Goal: Book appointment/travel/reservation

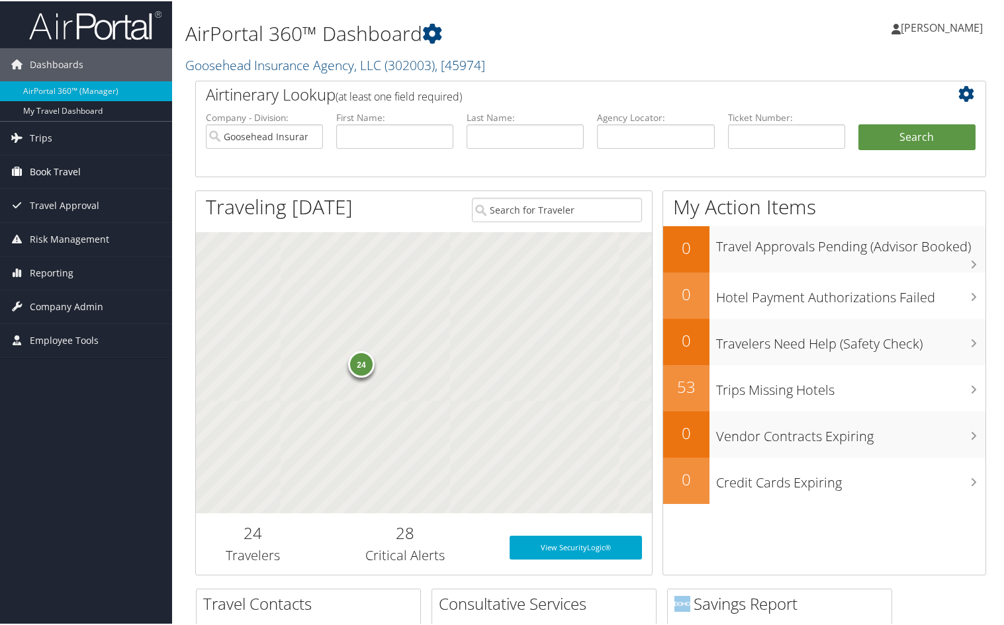
click at [66, 163] on span "Book Travel" at bounding box center [55, 170] width 51 height 33
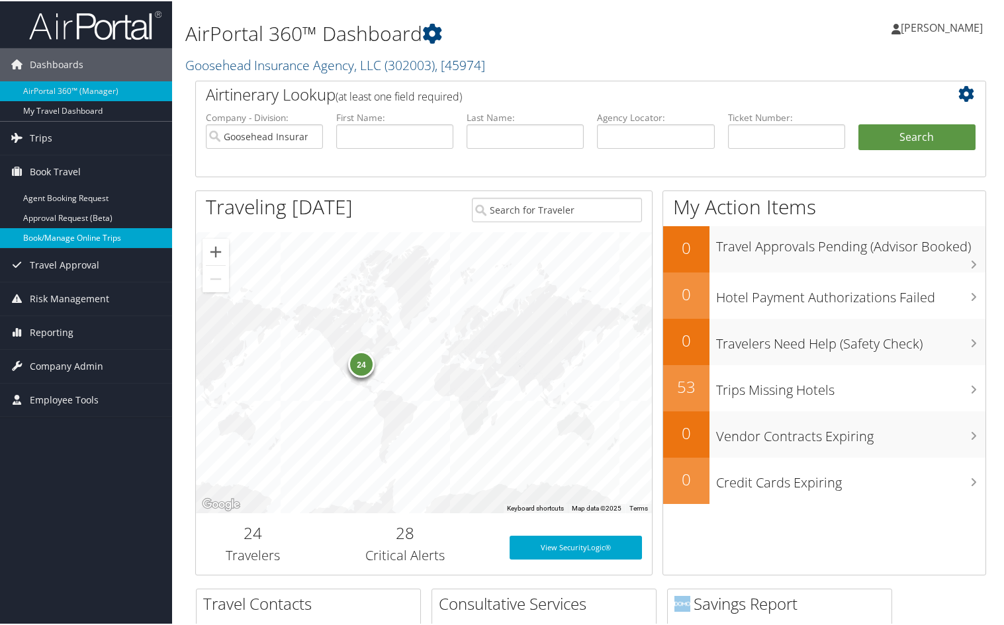
click at [58, 231] on link "Book/Manage Online Trips" at bounding box center [86, 237] width 172 height 20
